Goal: Task Accomplishment & Management: Complete application form

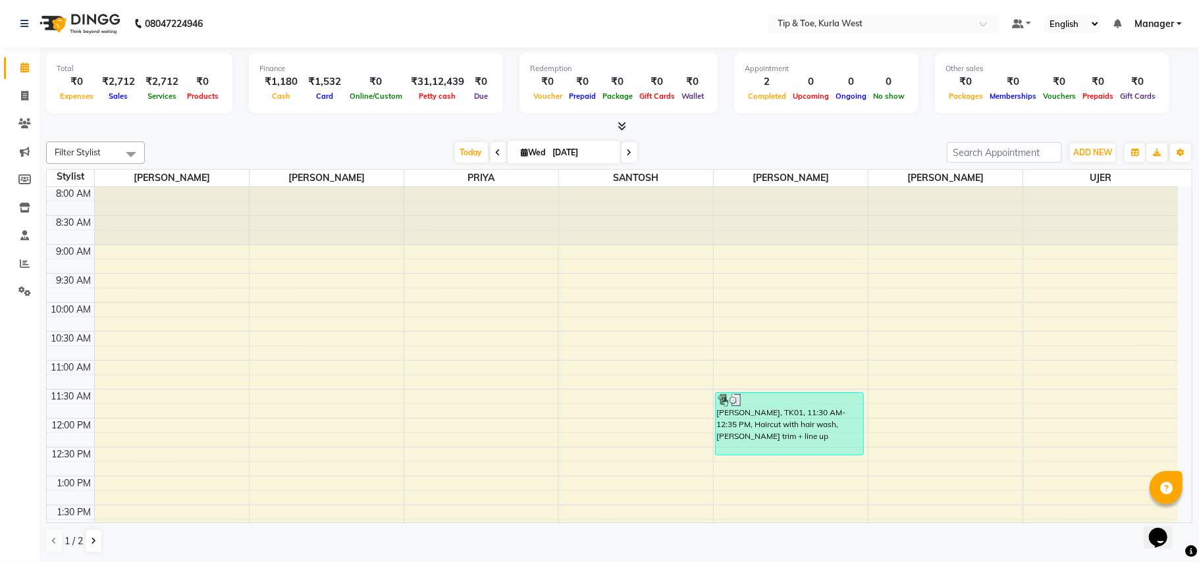
scroll to position [295, 0]
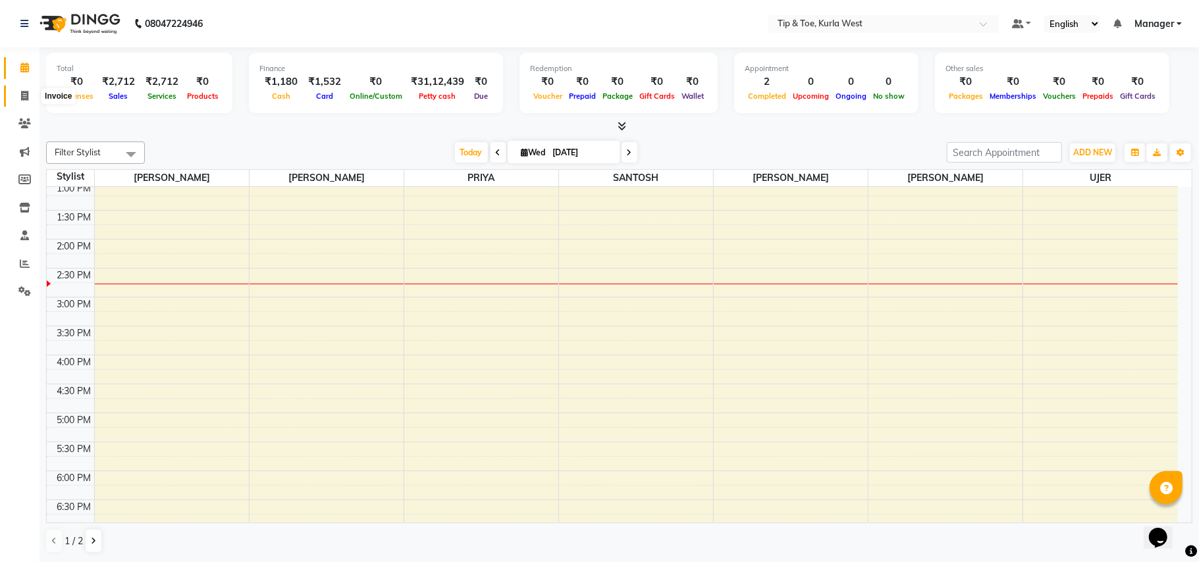
click at [21, 95] on icon at bounding box center [24, 96] width 7 height 10
select select "5986"
select select "service"
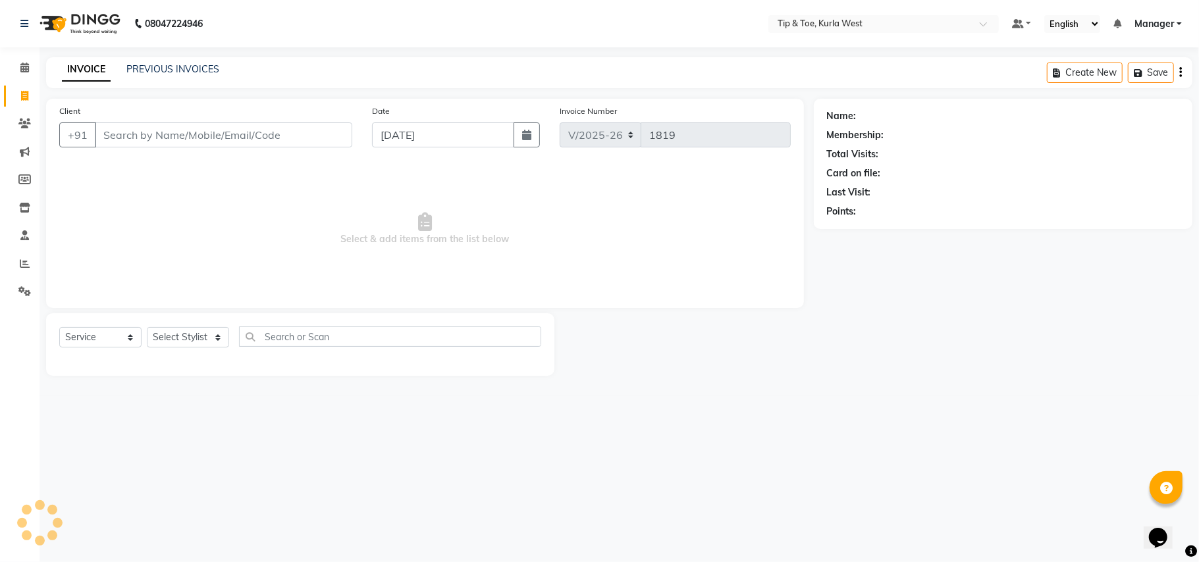
click at [117, 135] on input "Client" at bounding box center [223, 134] width 257 height 25
type input "P"
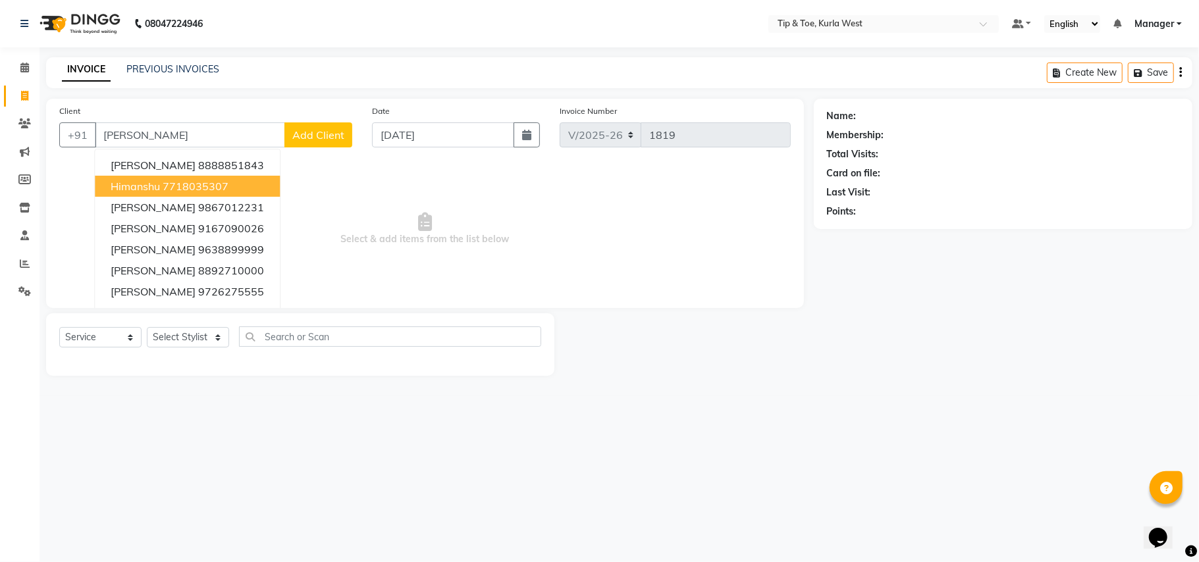
click at [180, 188] on ngb-highlight "7718035307" at bounding box center [196, 186] width 66 height 13
type input "7718035307"
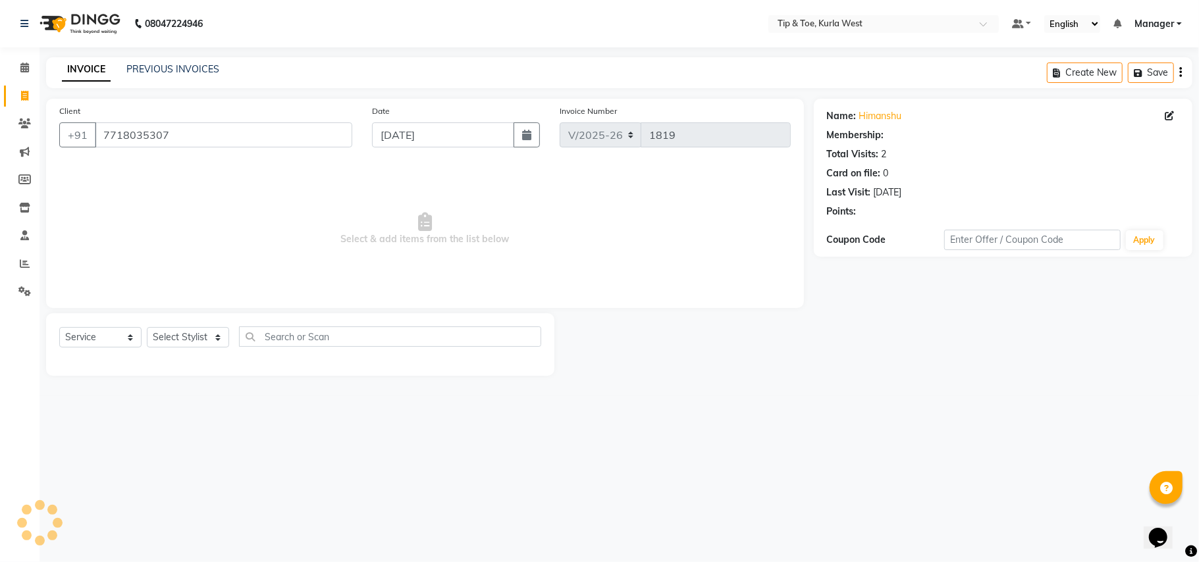
select select "1: Object"
click at [196, 336] on select "Select Stylist [PERSON_NAME] [PERSON_NAME] Kurla login access Manager [PERSON_N…" at bounding box center [188, 337] width 82 height 20
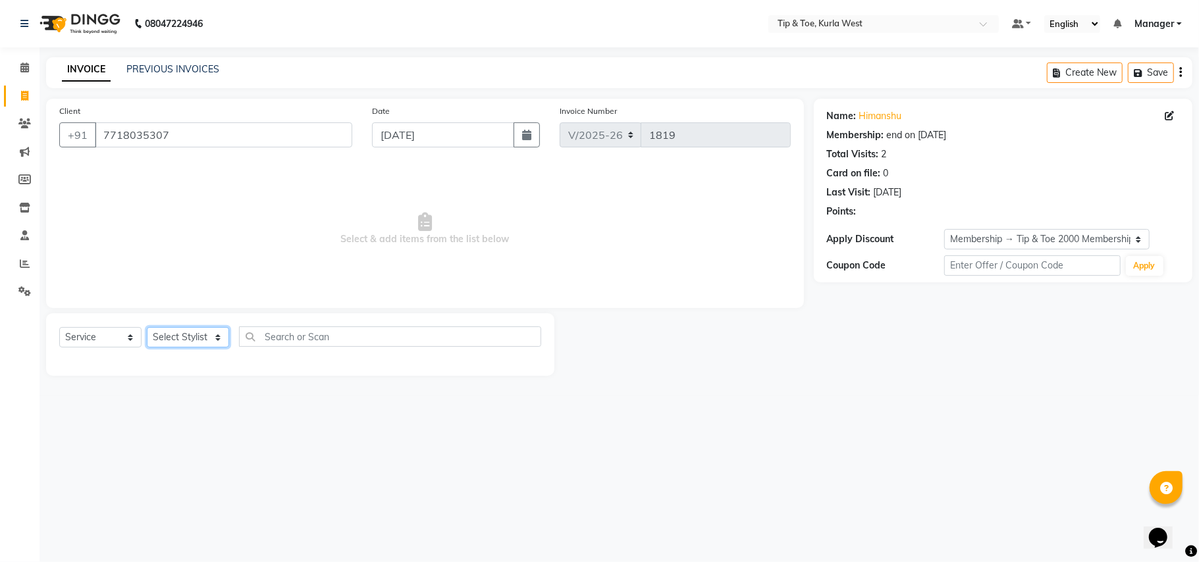
select select "80571"
click at [147, 327] on select "Select Stylist [PERSON_NAME] [PERSON_NAME] Kurla login access Manager [PERSON_N…" at bounding box center [188, 337] width 82 height 20
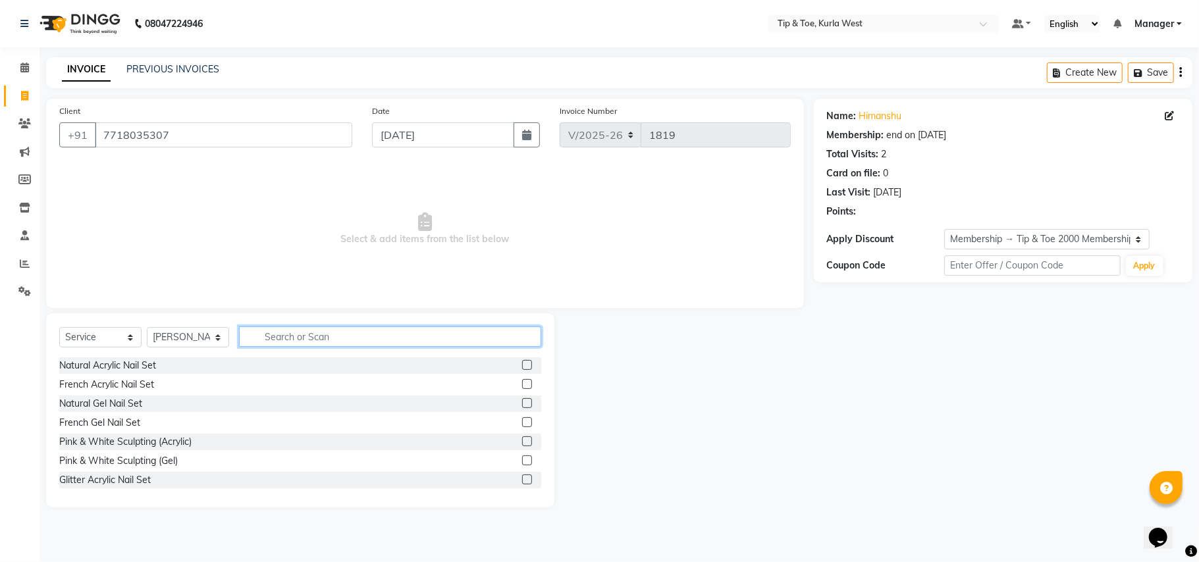
click at [286, 332] on input "text" at bounding box center [390, 336] width 302 height 20
type input "hairc"
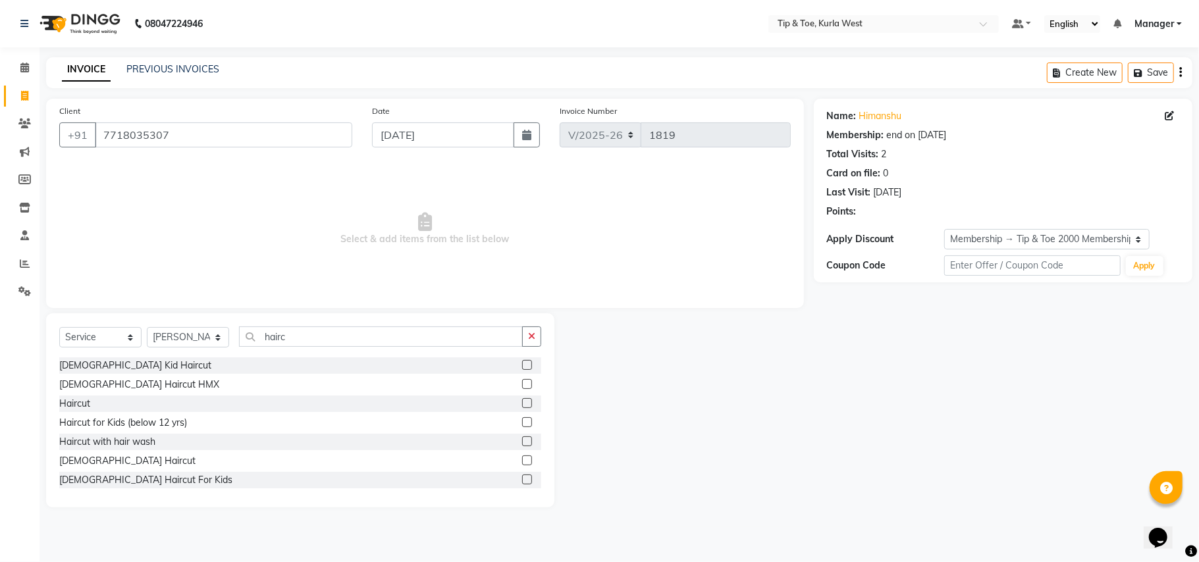
click at [522, 405] on label at bounding box center [527, 403] width 10 height 10
click at [522, 405] on input "checkbox" at bounding box center [526, 404] width 9 height 9
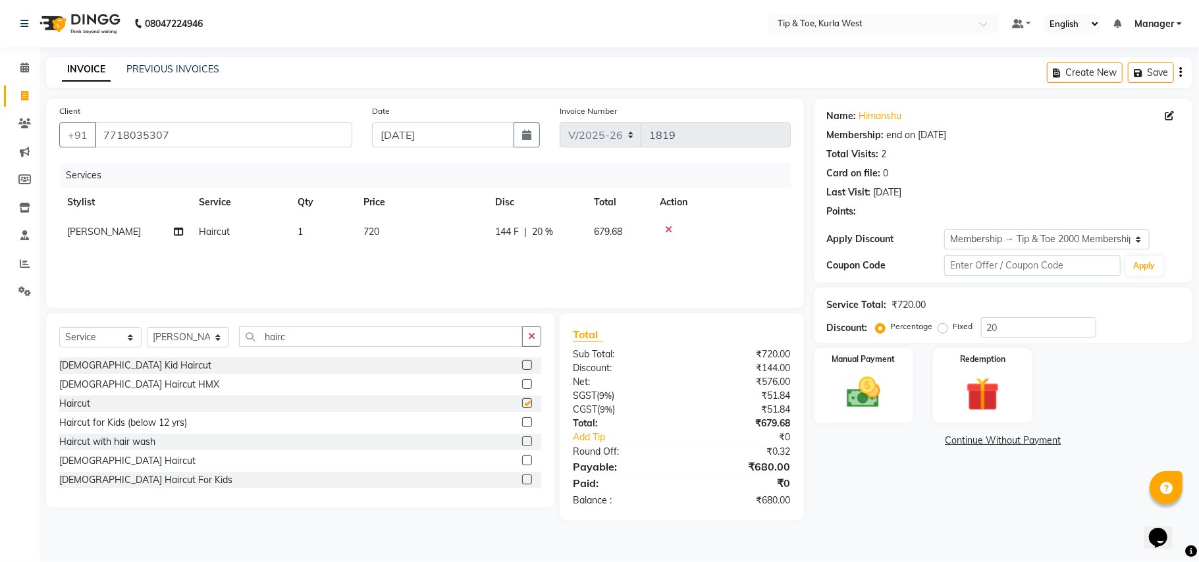
checkbox input "false"
click at [370, 228] on span "720" at bounding box center [371, 232] width 16 height 12
select select "80571"
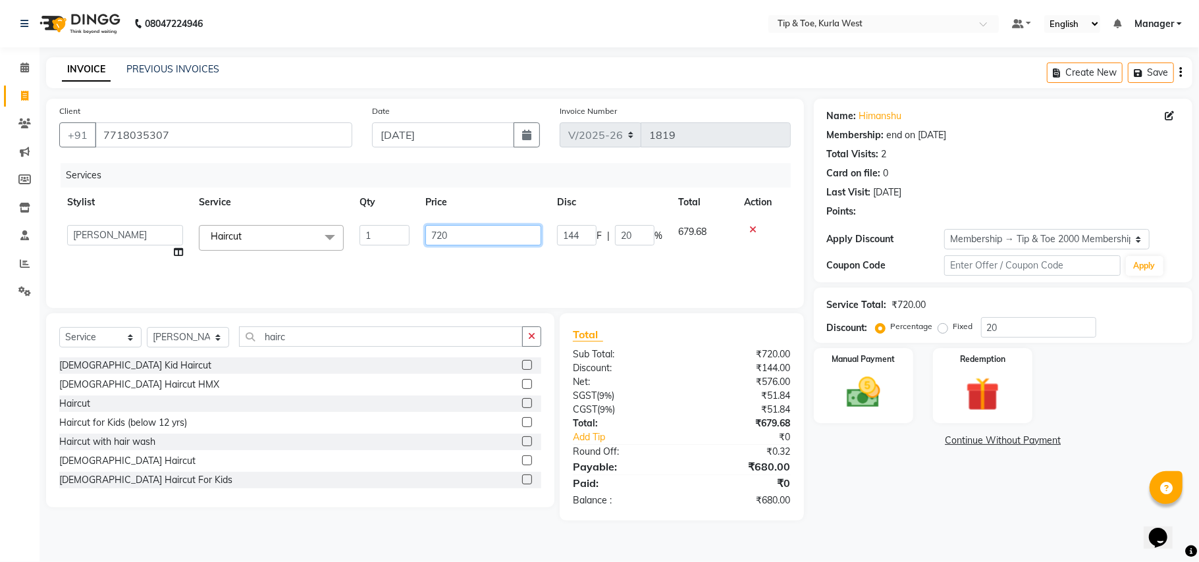
drag, startPoint x: 479, startPoint y: 244, endPoint x: 421, endPoint y: 234, distance: 58.7
click at [427, 235] on input "720" at bounding box center [483, 235] width 116 height 20
type input "599"
click at [896, 463] on div "Name: [PERSON_NAME] Membership: end on [DATE] Total Visits: 2 Card on file: 0 L…" at bounding box center [1008, 310] width 388 height 422
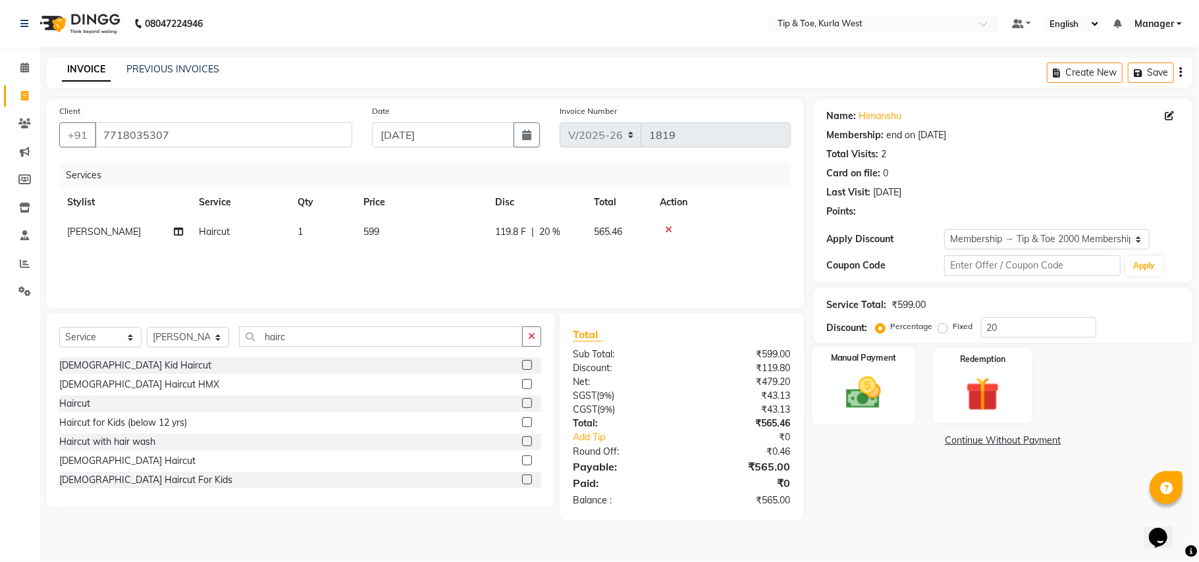
click at [889, 398] on img at bounding box center [863, 393] width 57 height 41
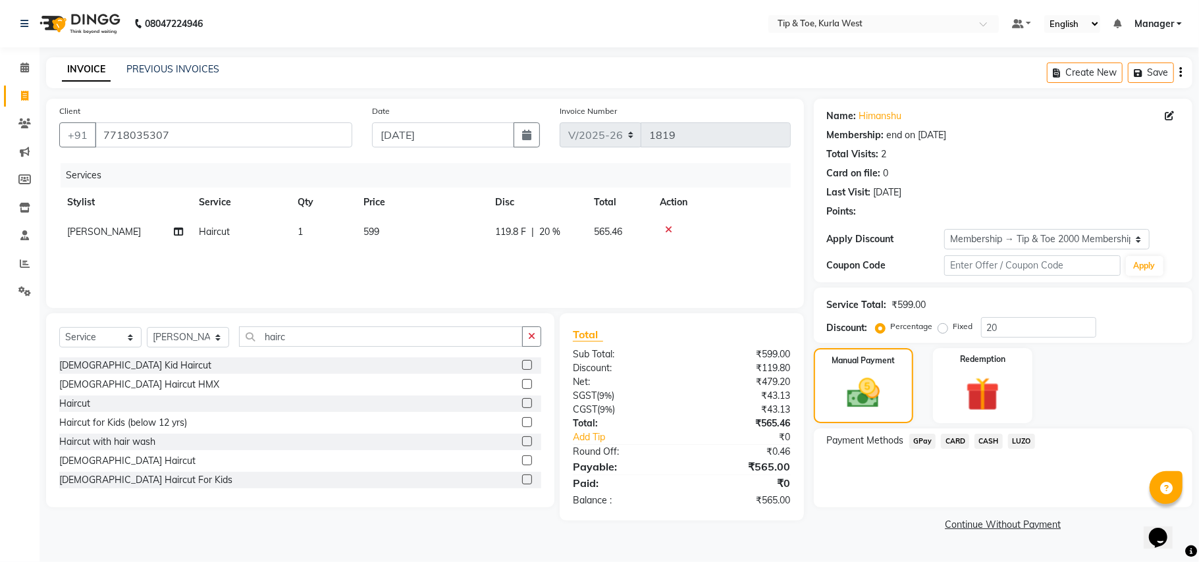
click at [20, 86] on link "Invoice" at bounding box center [20, 97] width 32 height 22
select select "service"
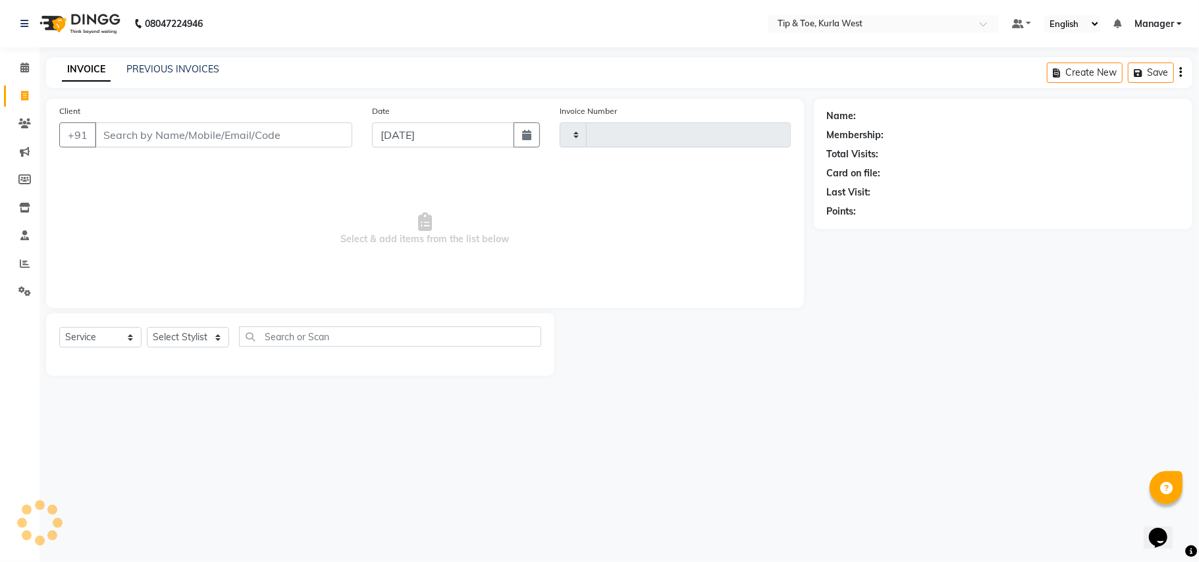
type input "1819"
select select "5986"
click at [156, 136] on input "Client" at bounding box center [223, 134] width 257 height 25
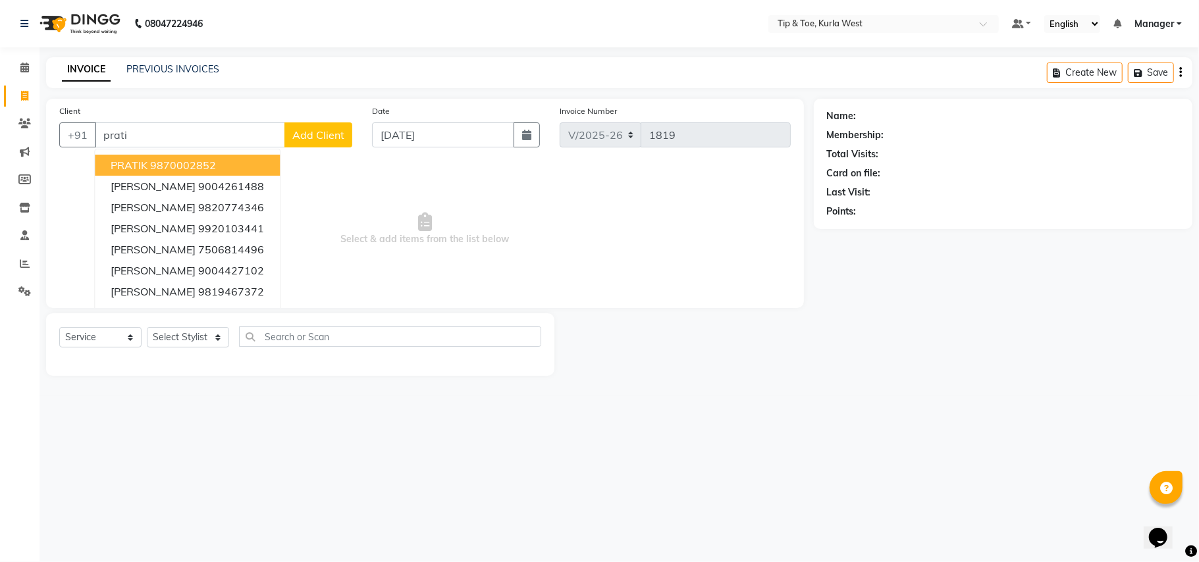
click at [236, 166] on button "[PERSON_NAME] 9870002852" at bounding box center [187, 165] width 185 height 21
type input "9870002852"
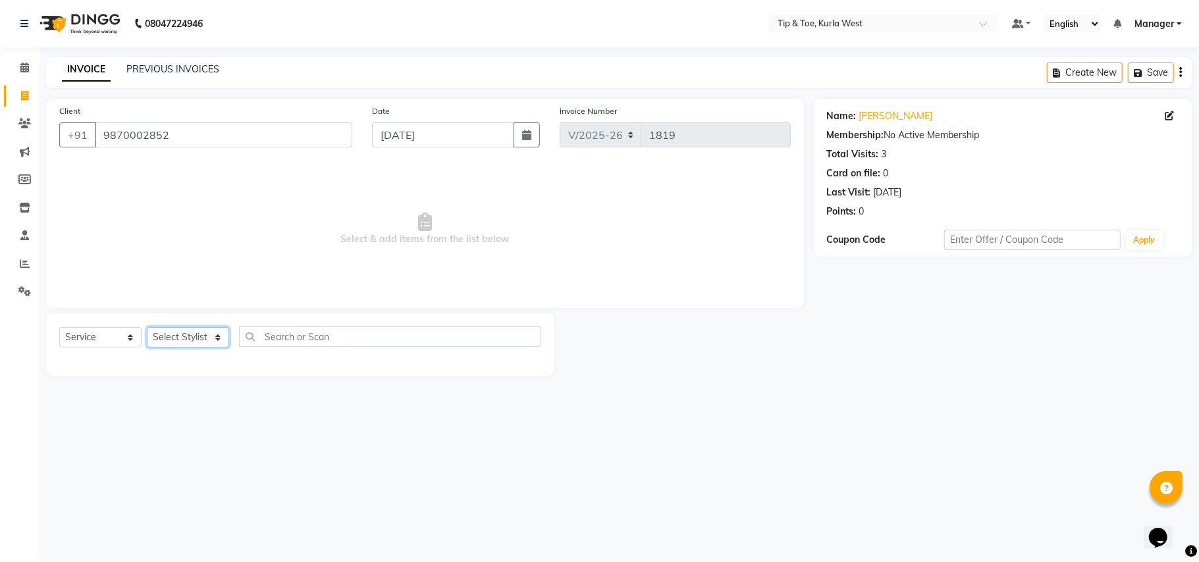
click at [176, 336] on select "Select Stylist [PERSON_NAME] [PERSON_NAME] Kurla login access Manager [PERSON_N…" at bounding box center [188, 337] width 82 height 20
select select "80571"
click at [147, 327] on select "Select Stylist [PERSON_NAME] [PERSON_NAME] Kurla login access Manager [PERSON_N…" at bounding box center [188, 337] width 82 height 20
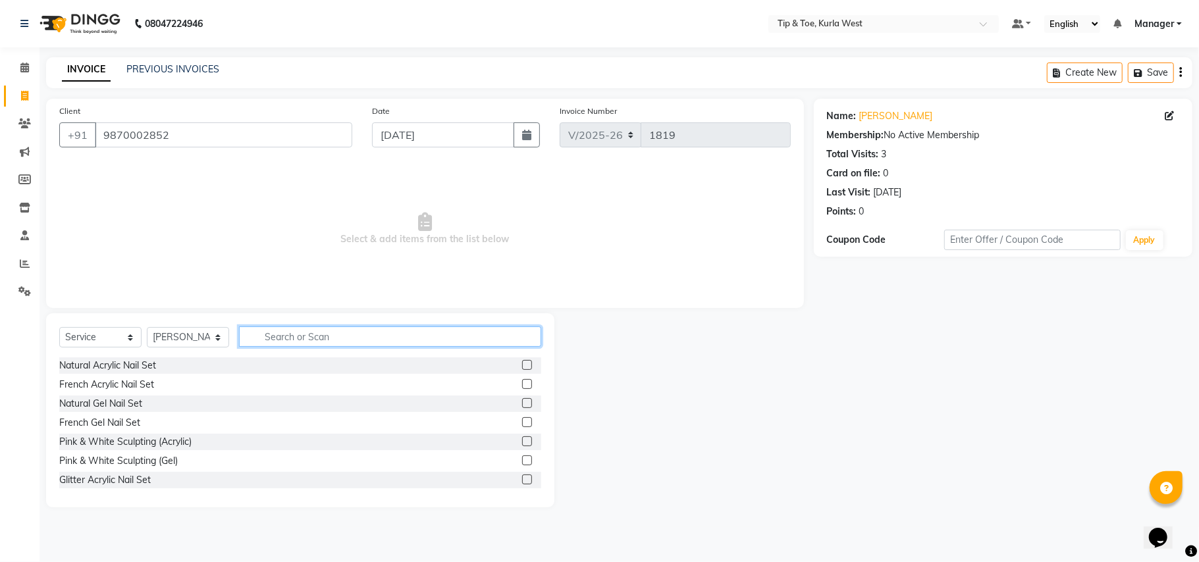
click at [296, 337] on input "text" at bounding box center [390, 336] width 302 height 20
type input "hairc"
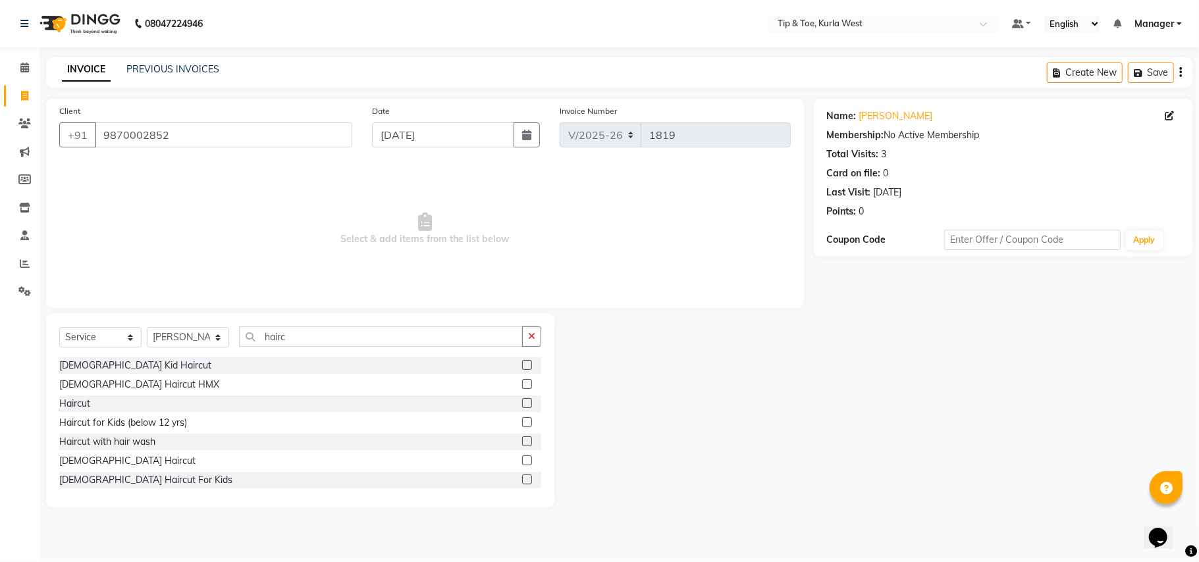
click at [522, 406] on label at bounding box center [527, 403] width 10 height 10
click at [522, 406] on input "checkbox" at bounding box center [526, 404] width 9 height 9
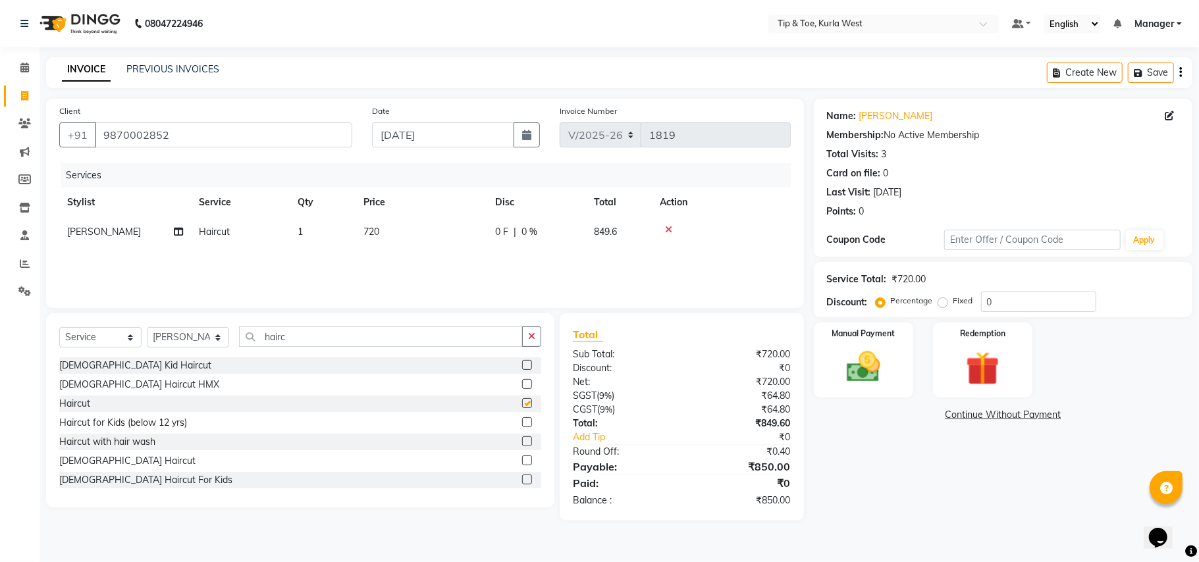
checkbox input "false"
click at [390, 243] on td "720" at bounding box center [421, 232] width 132 height 30
select select "80571"
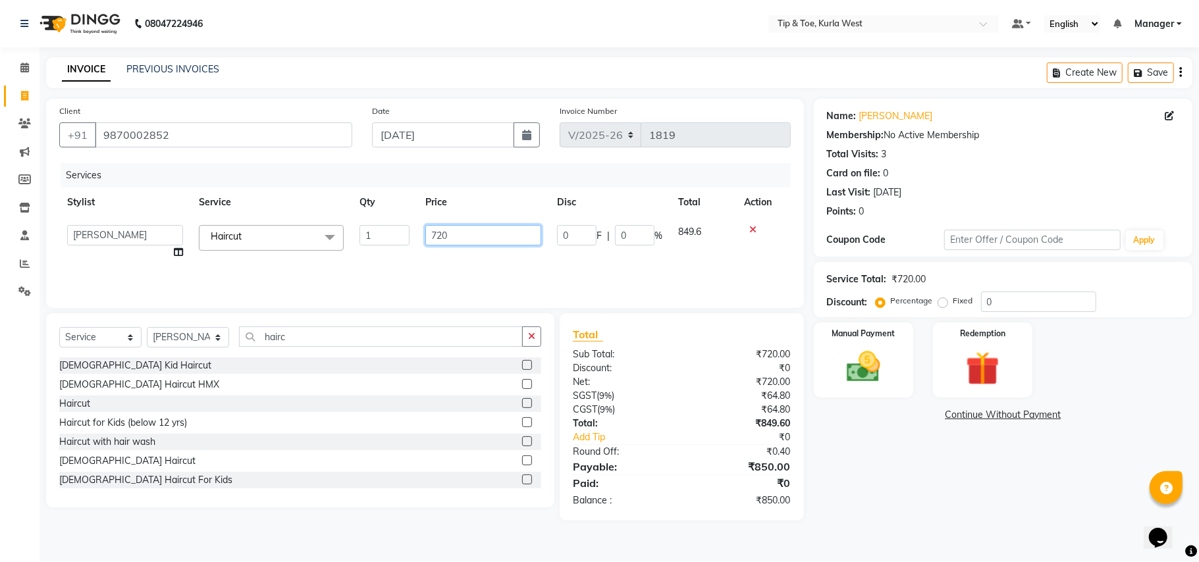
drag, startPoint x: 446, startPoint y: 230, endPoint x: 382, endPoint y: 227, distance: 63.9
click at [398, 227] on tr "[PERSON_NAME] [PERSON_NAME] Kurla login access Manager [PERSON_NAME] PRIYA [PER…" at bounding box center [424, 242] width 731 height 50
type input "9"
type input "599"
click at [1004, 502] on div "Name: [PERSON_NAME] Membership: No Active Membership Total Visits: 3 Card on fi…" at bounding box center [1008, 310] width 388 height 422
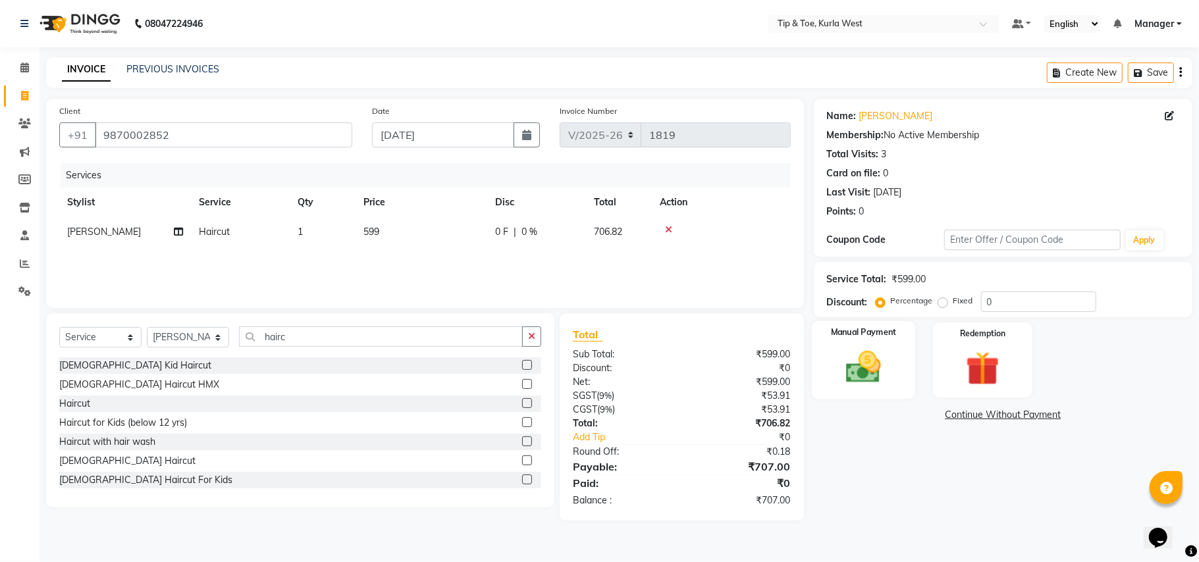
click at [872, 382] on img at bounding box center [863, 367] width 57 height 41
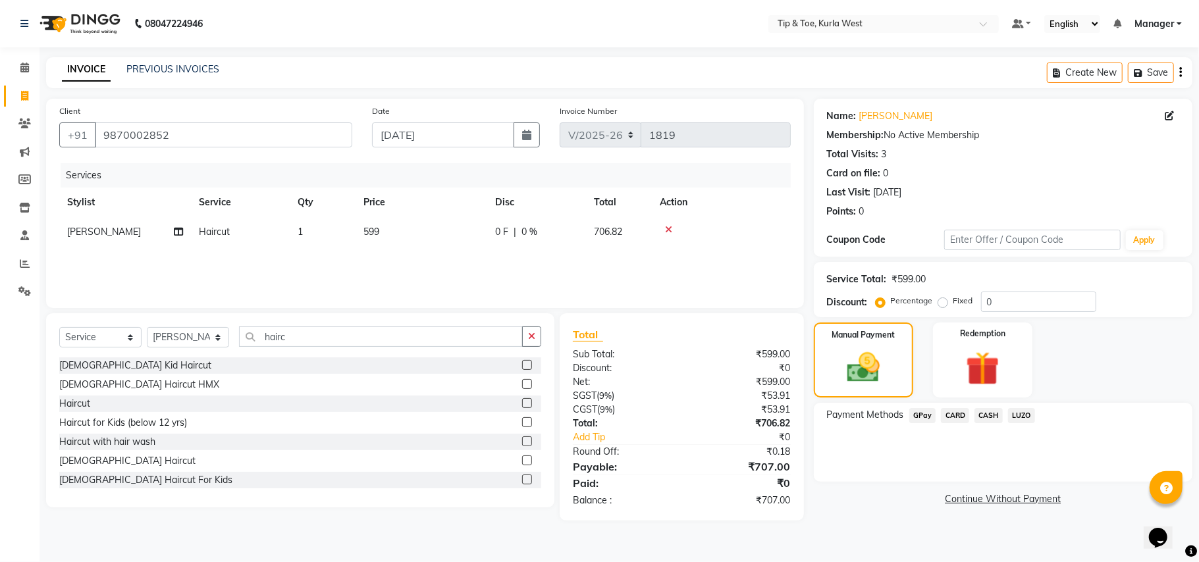
click at [958, 416] on span "CARD" at bounding box center [955, 415] width 28 height 15
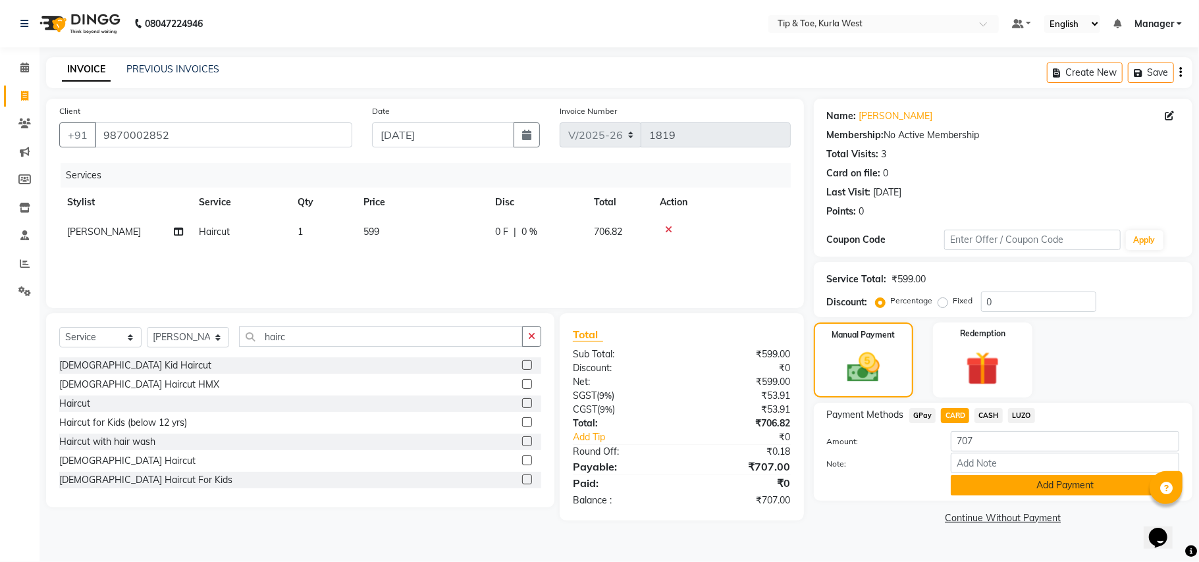
click at [979, 485] on button "Add Payment" at bounding box center [1065, 485] width 228 height 20
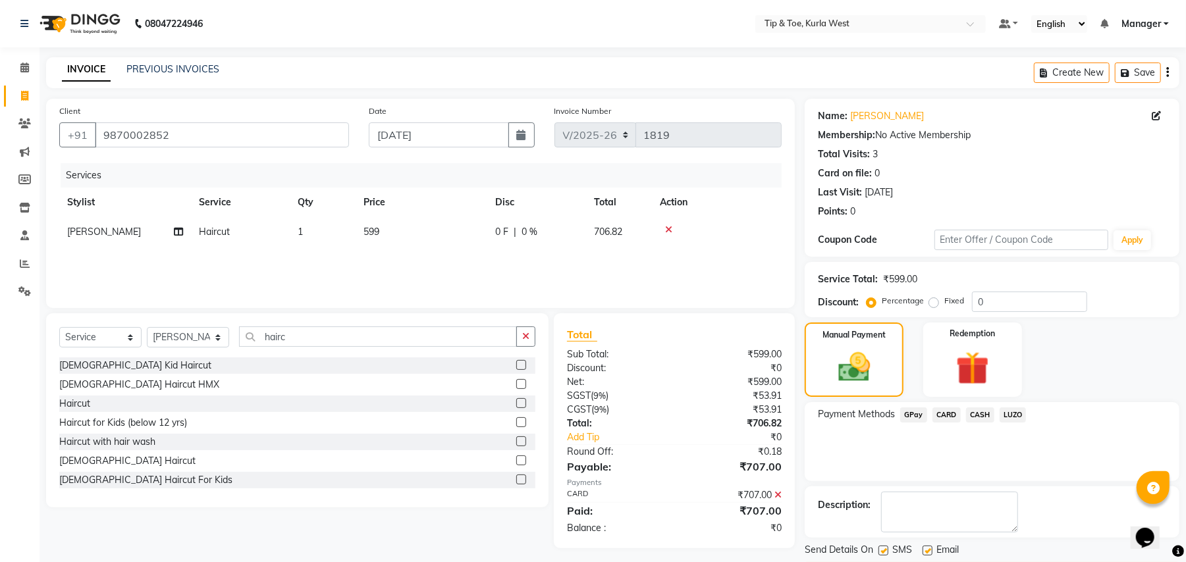
click at [777, 492] on icon at bounding box center [777, 494] width 7 height 9
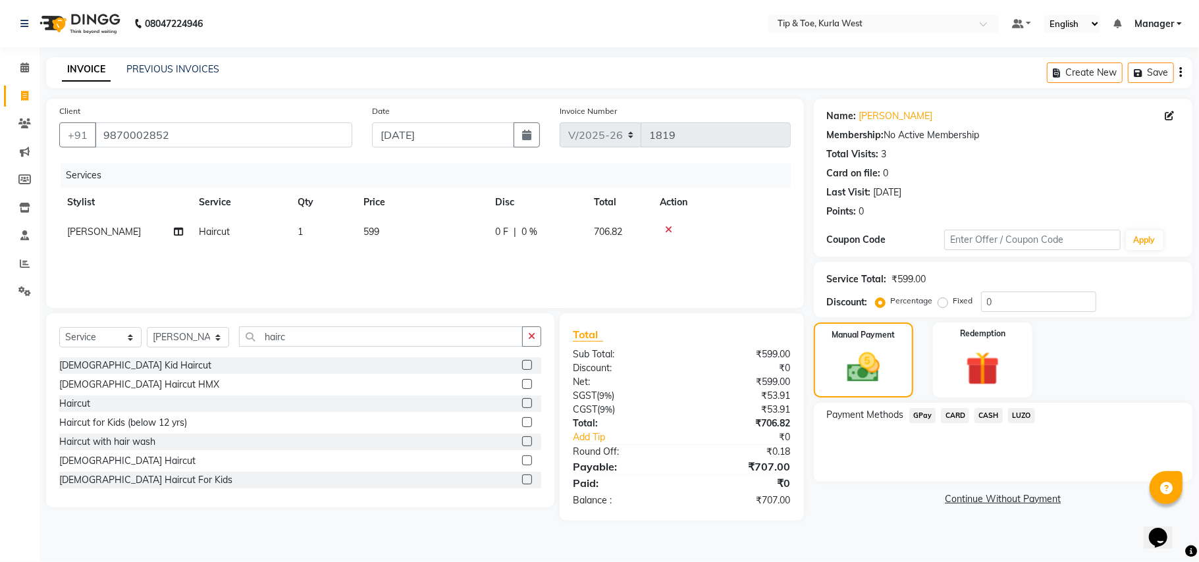
click at [977, 413] on span "CASH" at bounding box center [988, 415] width 28 height 15
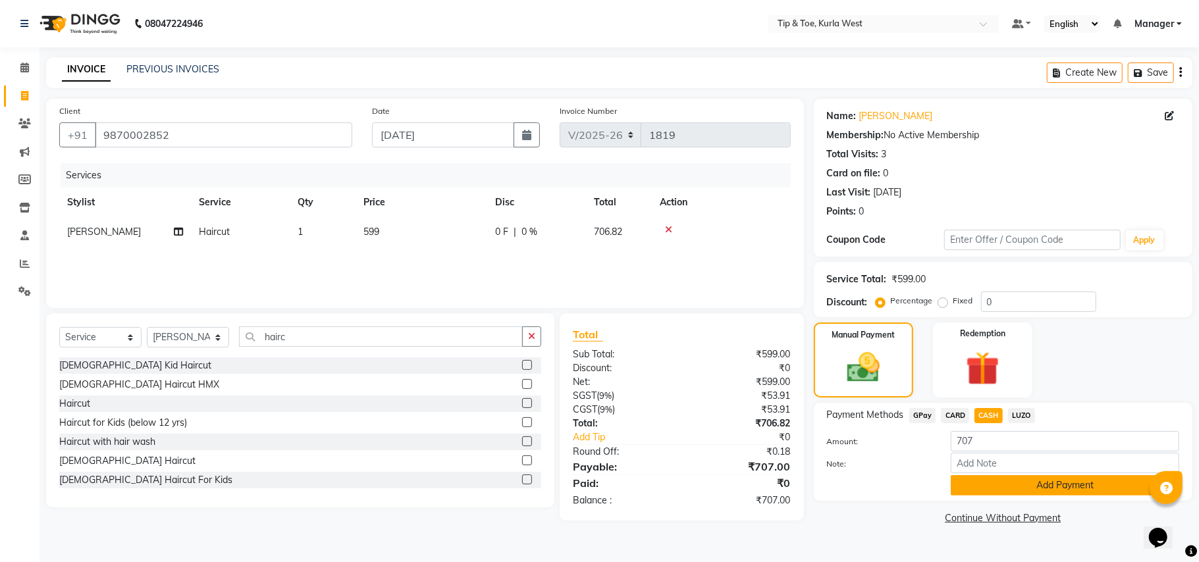
click at [968, 479] on button "Add Payment" at bounding box center [1065, 485] width 228 height 20
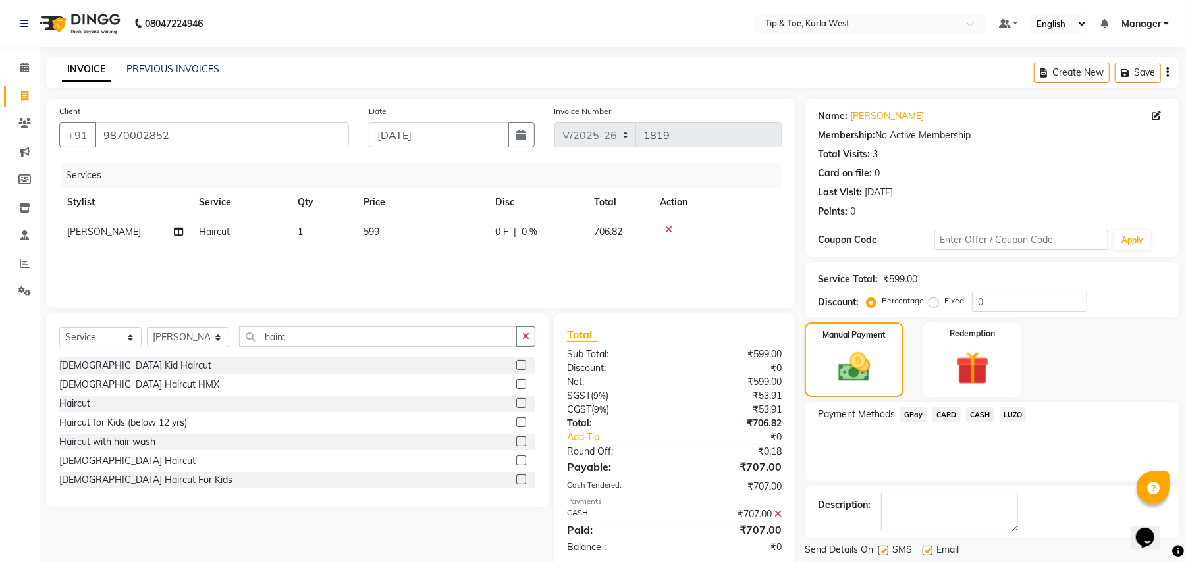
scroll to position [41, 0]
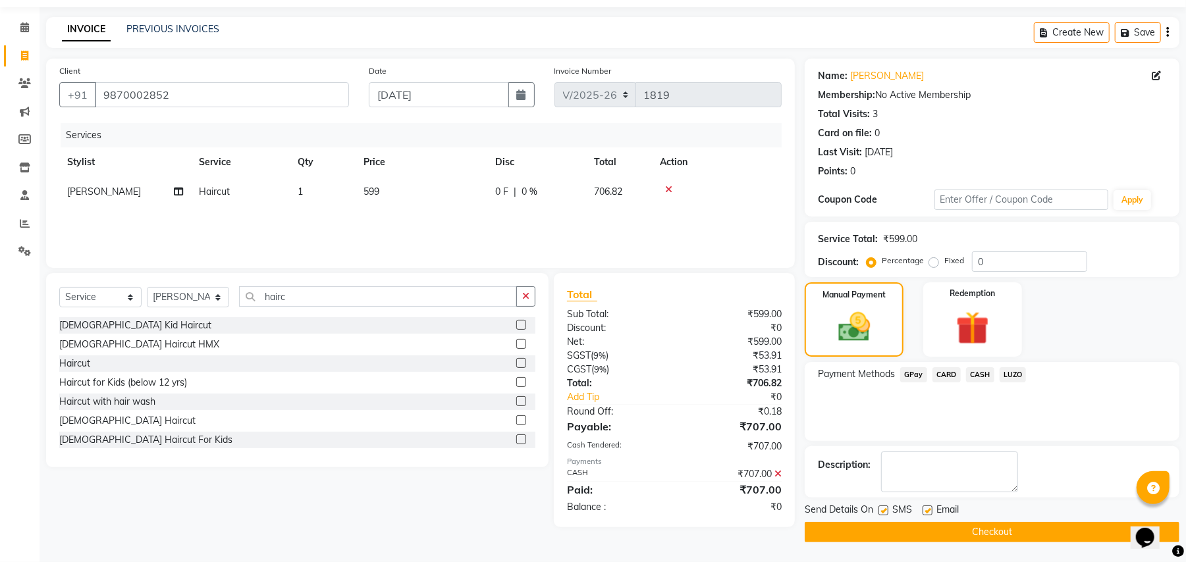
click at [890, 513] on div "SMS" at bounding box center [900, 511] width 44 height 16
click at [882, 509] on label at bounding box center [883, 511] width 10 height 10
click at [882, 509] on input "checkbox" at bounding box center [882, 511] width 9 height 9
checkbox input "false"
click at [935, 509] on div "Email" at bounding box center [945, 511] width 47 height 16
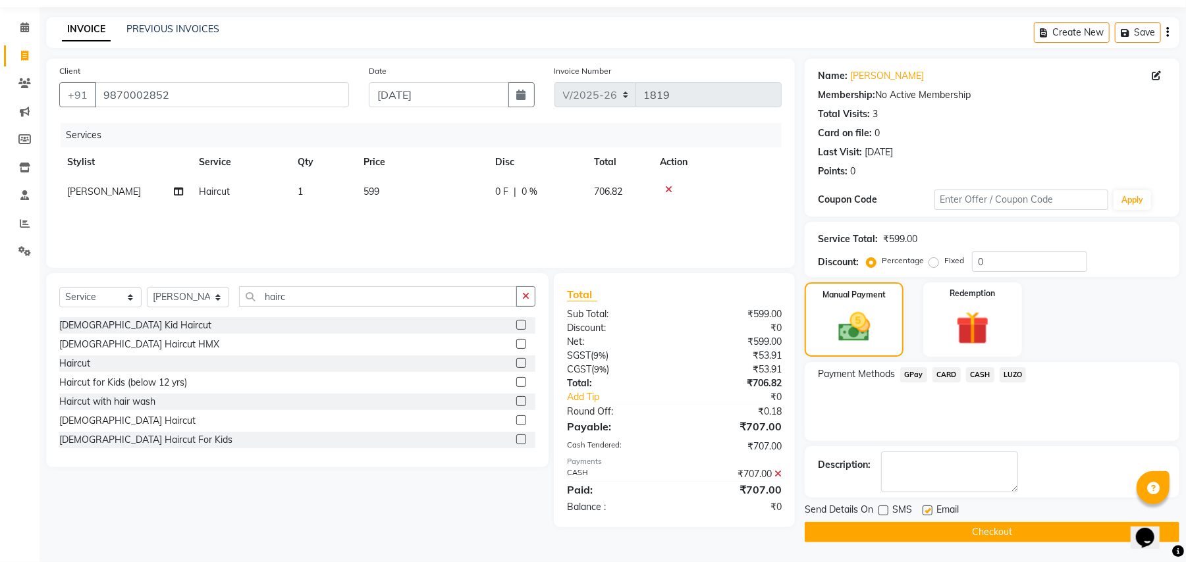
click at [925, 509] on label at bounding box center [927, 511] width 10 height 10
click at [925, 509] on input "checkbox" at bounding box center [926, 511] width 9 height 9
checkbox input "false"
click at [933, 535] on button "Checkout" at bounding box center [991, 532] width 375 height 20
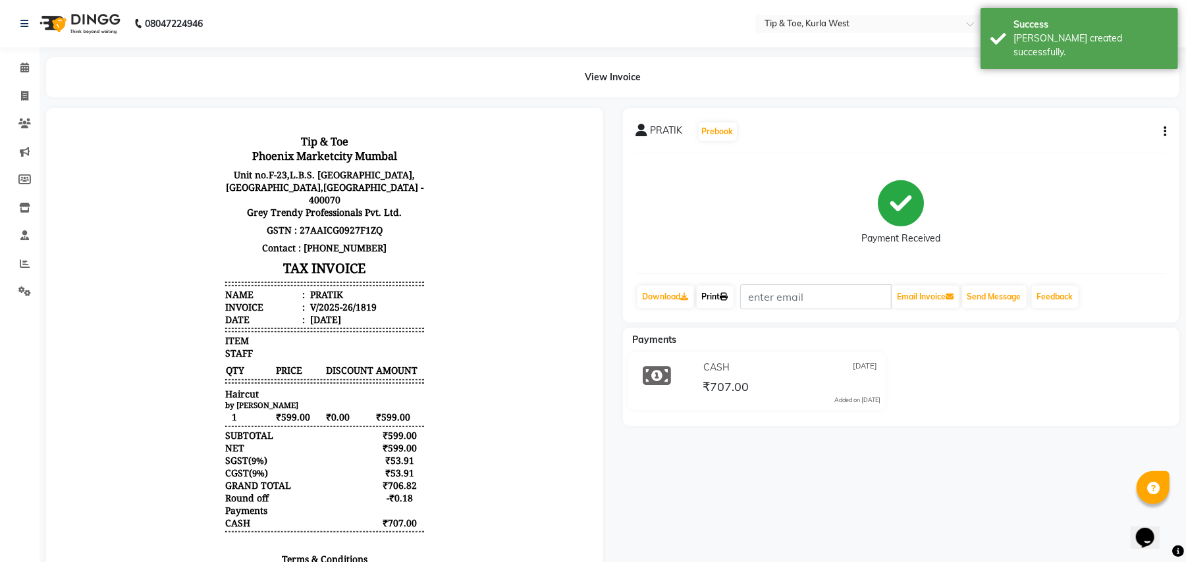
click at [722, 292] on link "Print" at bounding box center [714, 297] width 37 height 22
click at [20, 67] on icon at bounding box center [24, 68] width 9 height 10
